Goal: Navigation & Orientation: Find specific page/section

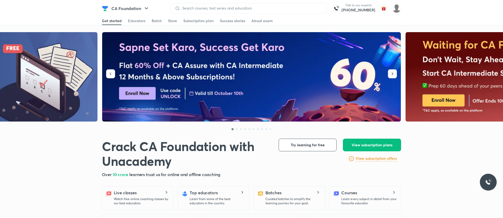
click at [391, 76] on button "button" at bounding box center [392, 73] width 9 height 9
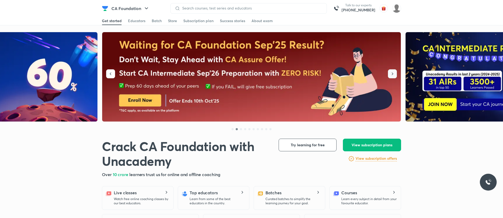
click at [391, 76] on button "button" at bounding box center [392, 73] width 9 height 9
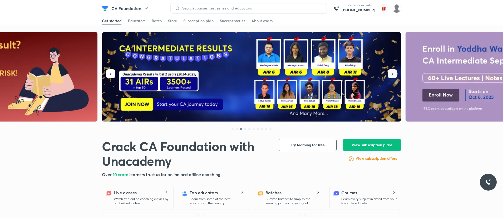
click at [391, 76] on button "button" at bounding box center [392, 73] width 9 height 9
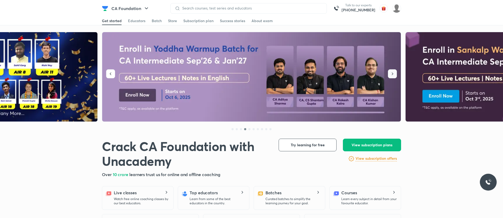
click at [391, 76] on button "button" at bounding box center [392, 73] width 9 height 9
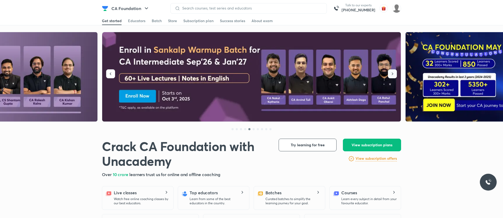
click at [391, 76] on button "button" at bounding box center [392, 73] width 9 height 9
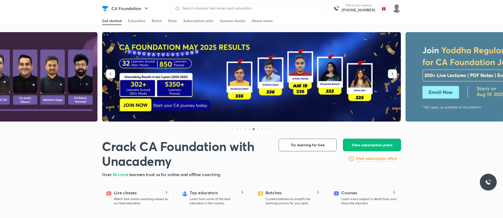
click at [391, 76] on button "button" at bounding box center [392, 73] width 9 height 9
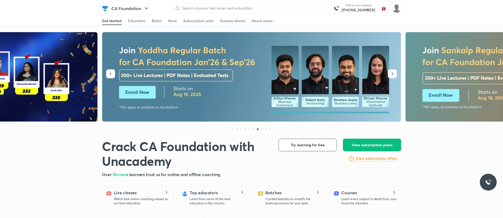
click at [391, 76] on button "button" at bounding box center [392, 73] width 9 height 9
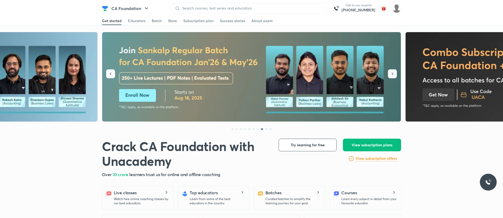
click at [391, 76] on button "button" at bounding box center [392, 73] width 9 height 9
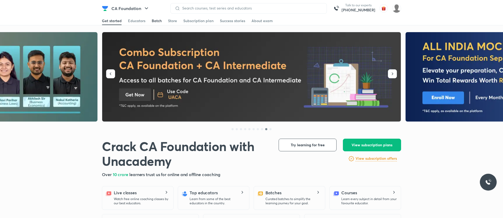
click at [157, 21] on div "Batch" at bounding box center [157, 20] width 10 height 5
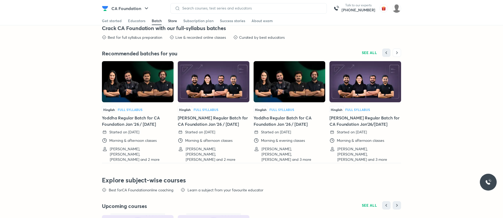
scroll to position [1089, 0]
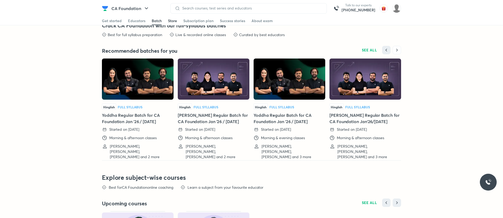
click at [172, 21] on div "Store" at bounding box center [172, 20] width 9 height 5
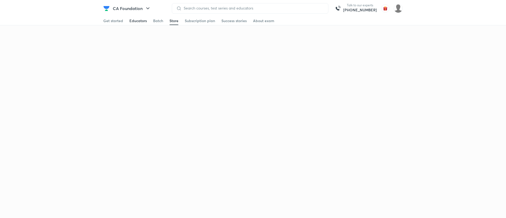
click at [135, 19] on div "Educators" at bounding box center [137, 20] width 17 height 5
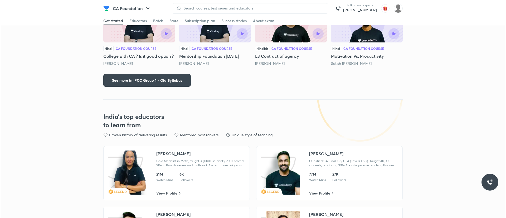
scroll to position [769, 0]
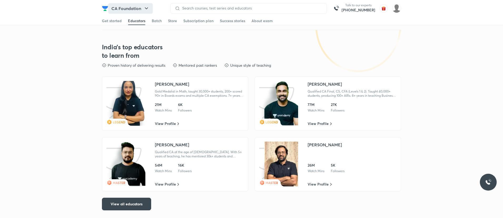
click at [130, 8] on button "CA Foundation" at bounding box center [130, 8] width 45 height 11
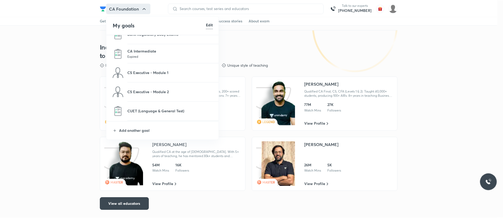
scroll to position [377, 0]
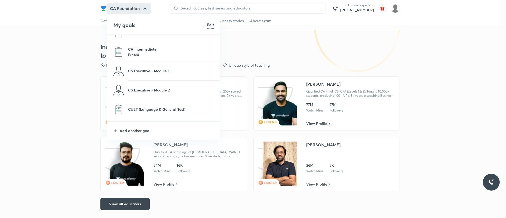
click at [146, 49] on p "CA Intermediate" at bounding box center [171, 49] width 86 height 6
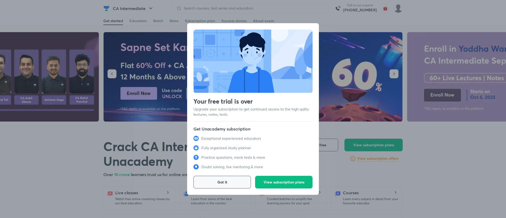
click at [227, 180] on span "Got it" at bounding box center [222, 181] width 10 height 5
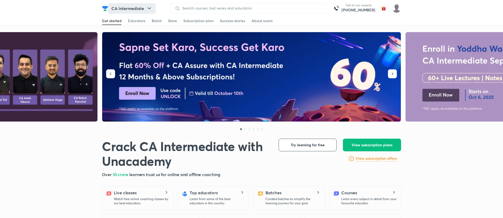
click at [127, 13] on button "CA Intermediate" at bounding box center [131, 8] width 47 height 11
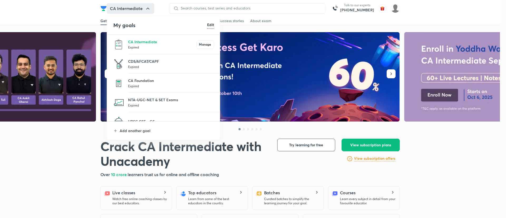
click at [70, 14] on div at bounding box center [253, 109] width 506 height 218
